Goal: Information Seeking & Learning: Check status

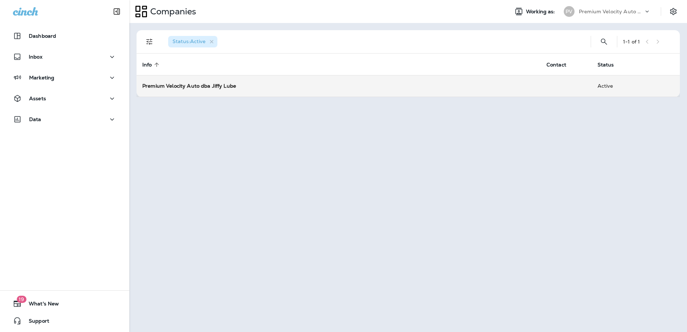
click at [205, 88] on strong "Premium Velocity Auto dba Jiffy Lube" at bounding box center [189, 86] width 94 height 6
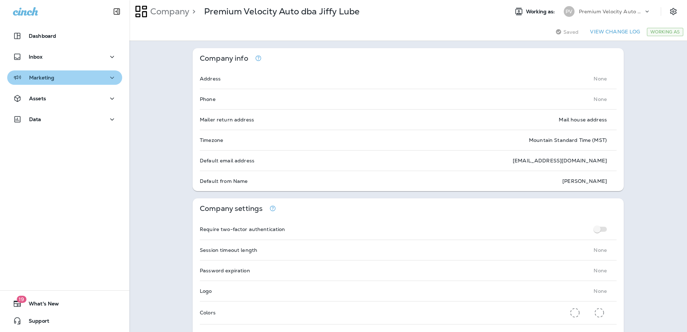
click at [74, 79] on div "Marketing" at bounding box center [64, 77] width 103 height 9
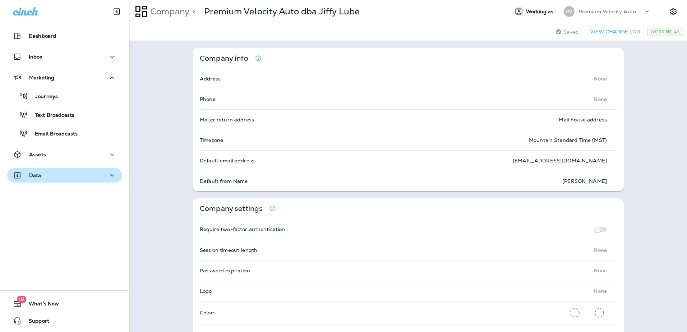
click at [110, 178] on icon "button" at bounding box center [112, 175] width 9 height 9
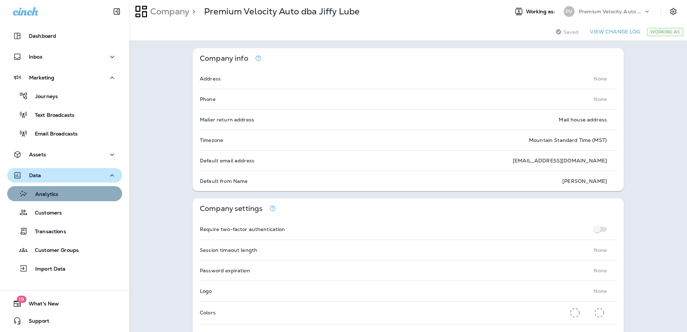
click at [68, 196] on div "Analytics" at bounding box center [64, 193] width 109 height 11
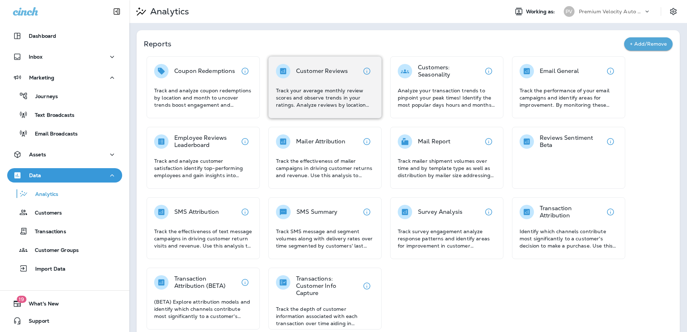
click at [316, 102] on p "Track your average monthly review scores and observe trends in your ratings. An…" at bounding box center [325, 98] width 98 height 22
